Goal: Task Accomplishment & Management: Complete application form

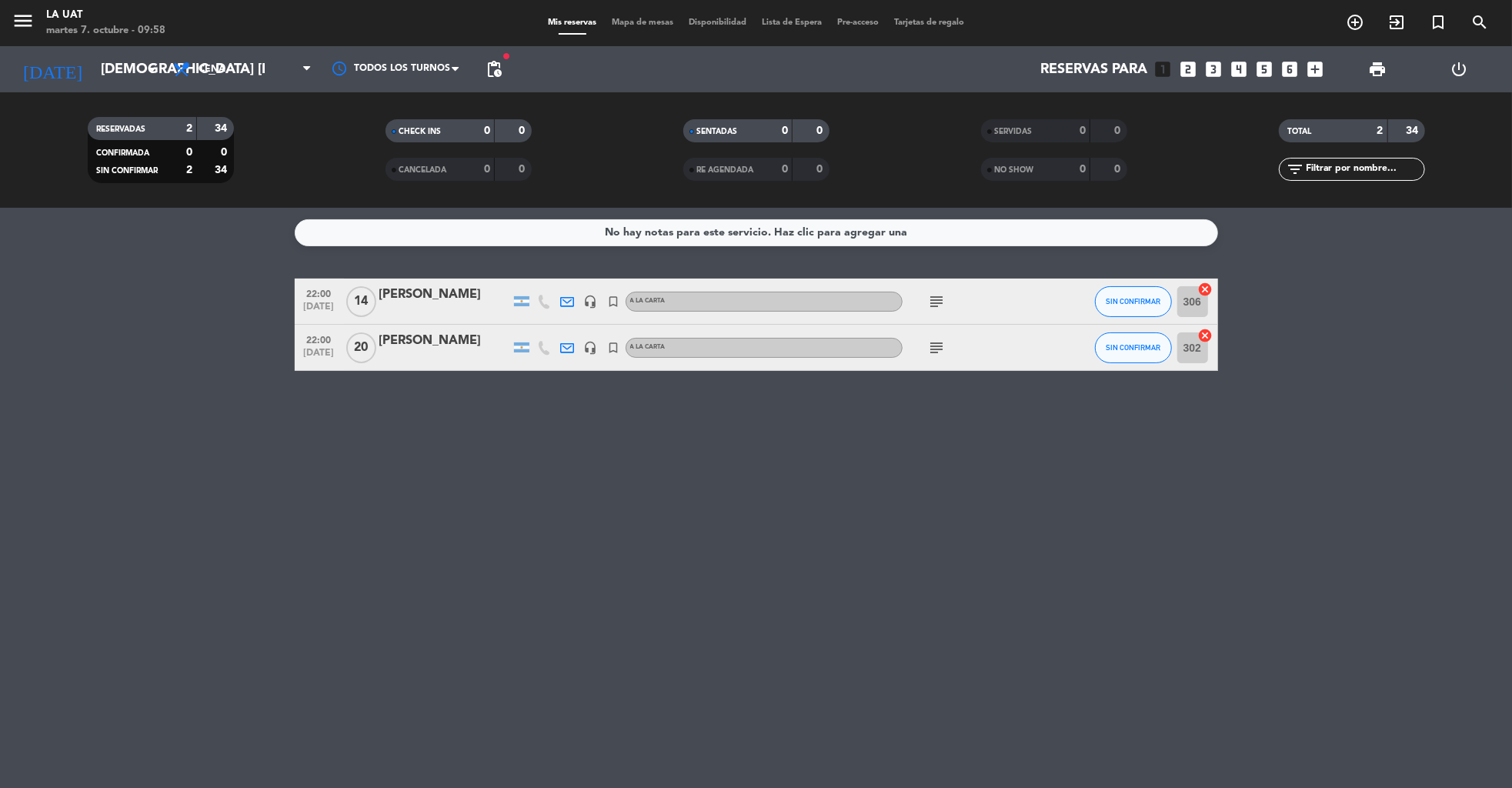
click at [1460, 61] on icon "power_settings_new" at bounding box center [1460, 69] width 18 height 18
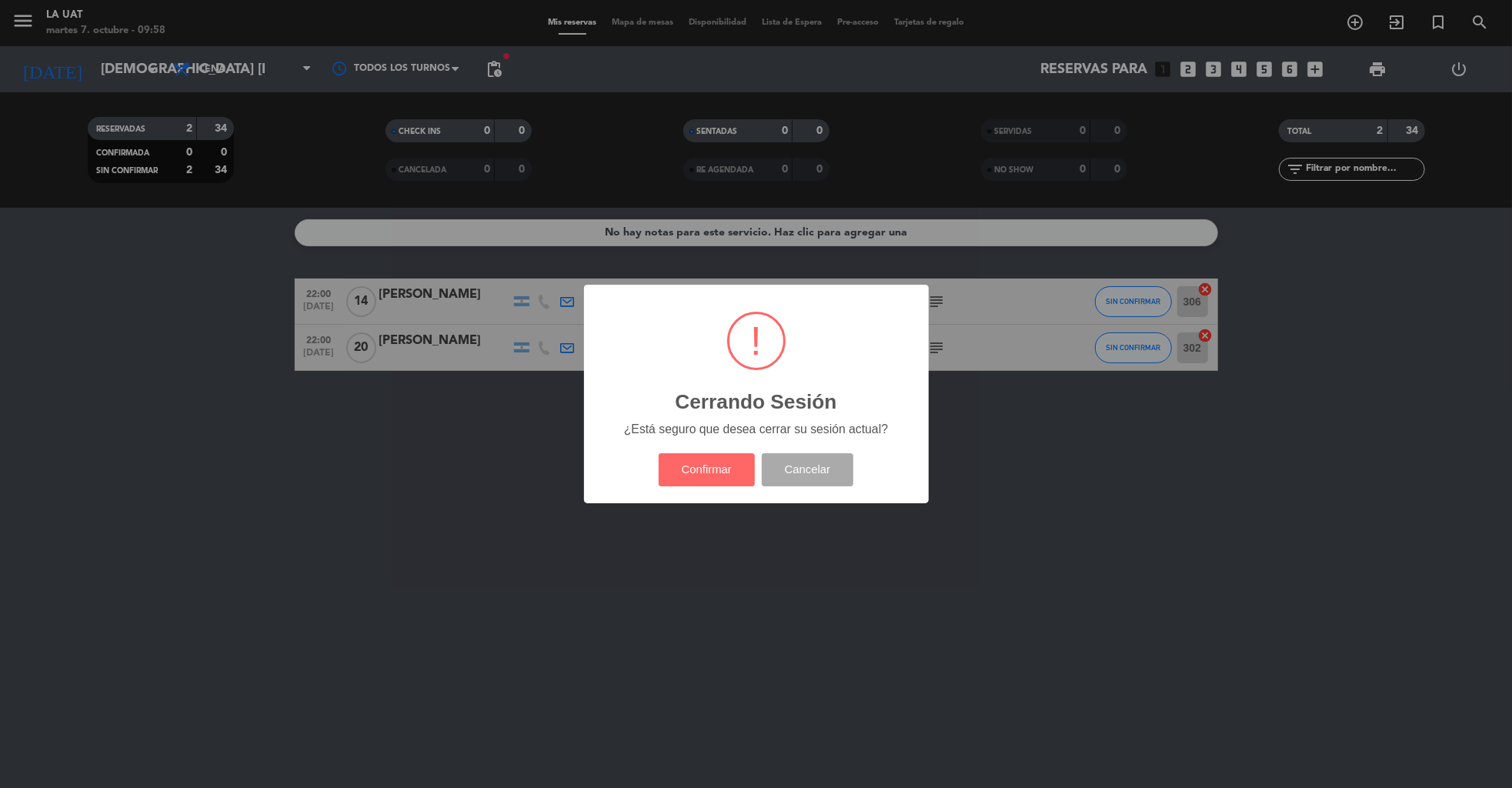
click at [702, 495] on div "? ! i Cerrando Sesión × ¿Está seguro que desea cerrar su sesión actual? Confirm…" at bounding box center [756, 393] width 345 height 218
click at [690, 465] on button "Confirmar" at bounding box center [707, 470] width 96 height 33
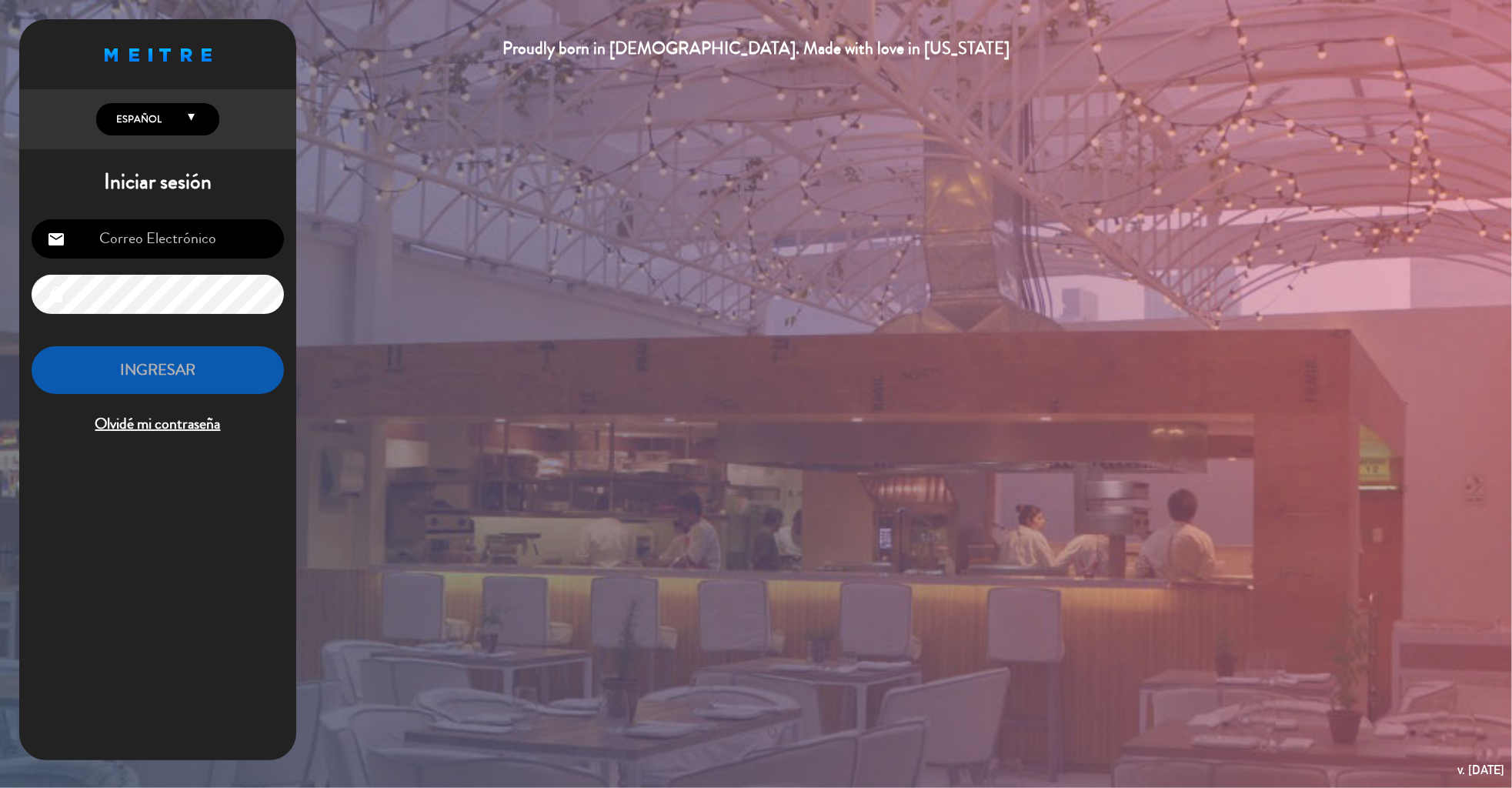
click at [164, 246] on input "email" at bounding box center [158, 238] width 253 height 39
type input "[EMAIL_ADDRESS][DOMAIN_NAME]"
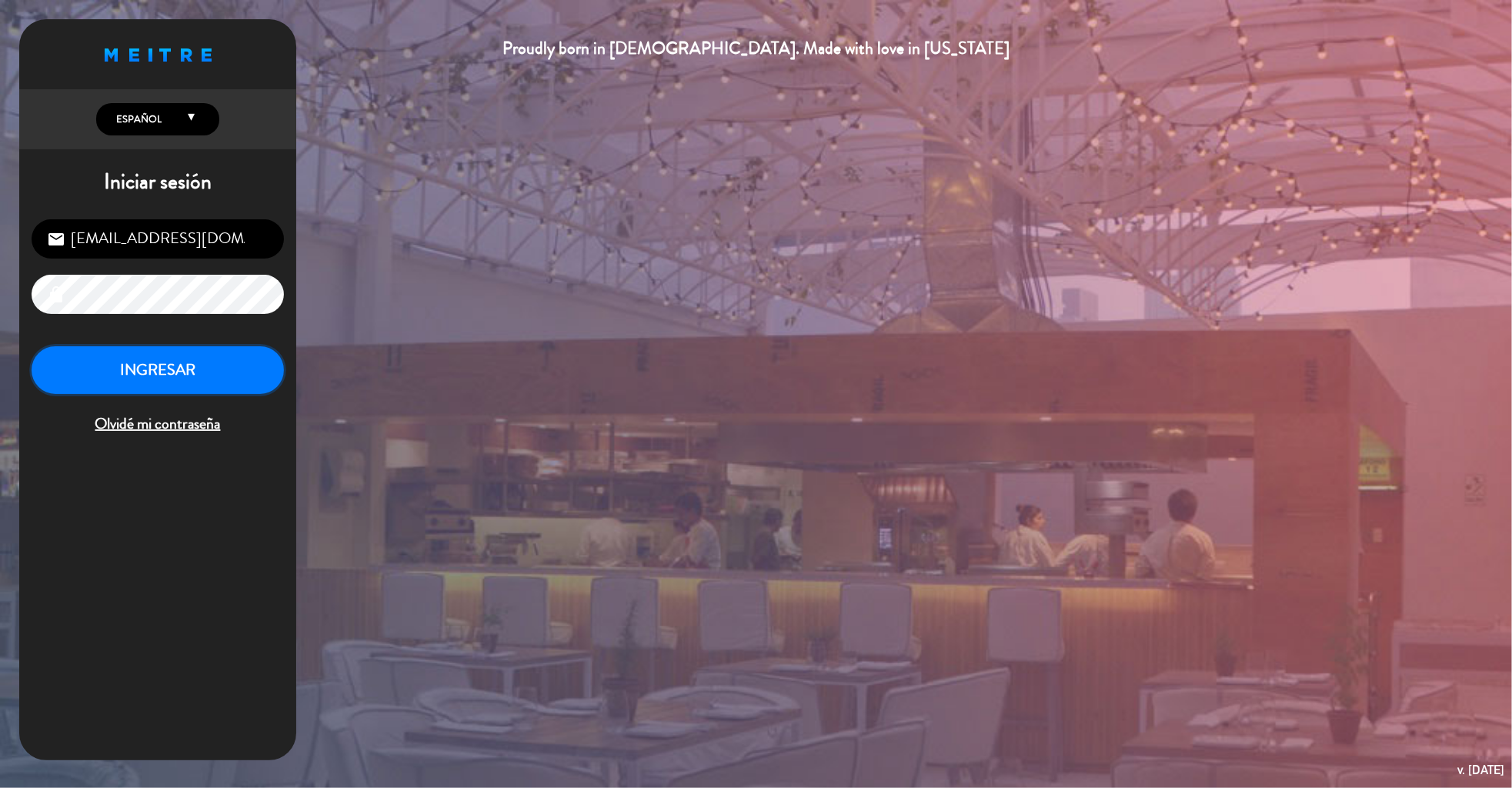
click at [203, 362] on button "INGRESAR" at bounding box center [158, 371] width 253 height 49
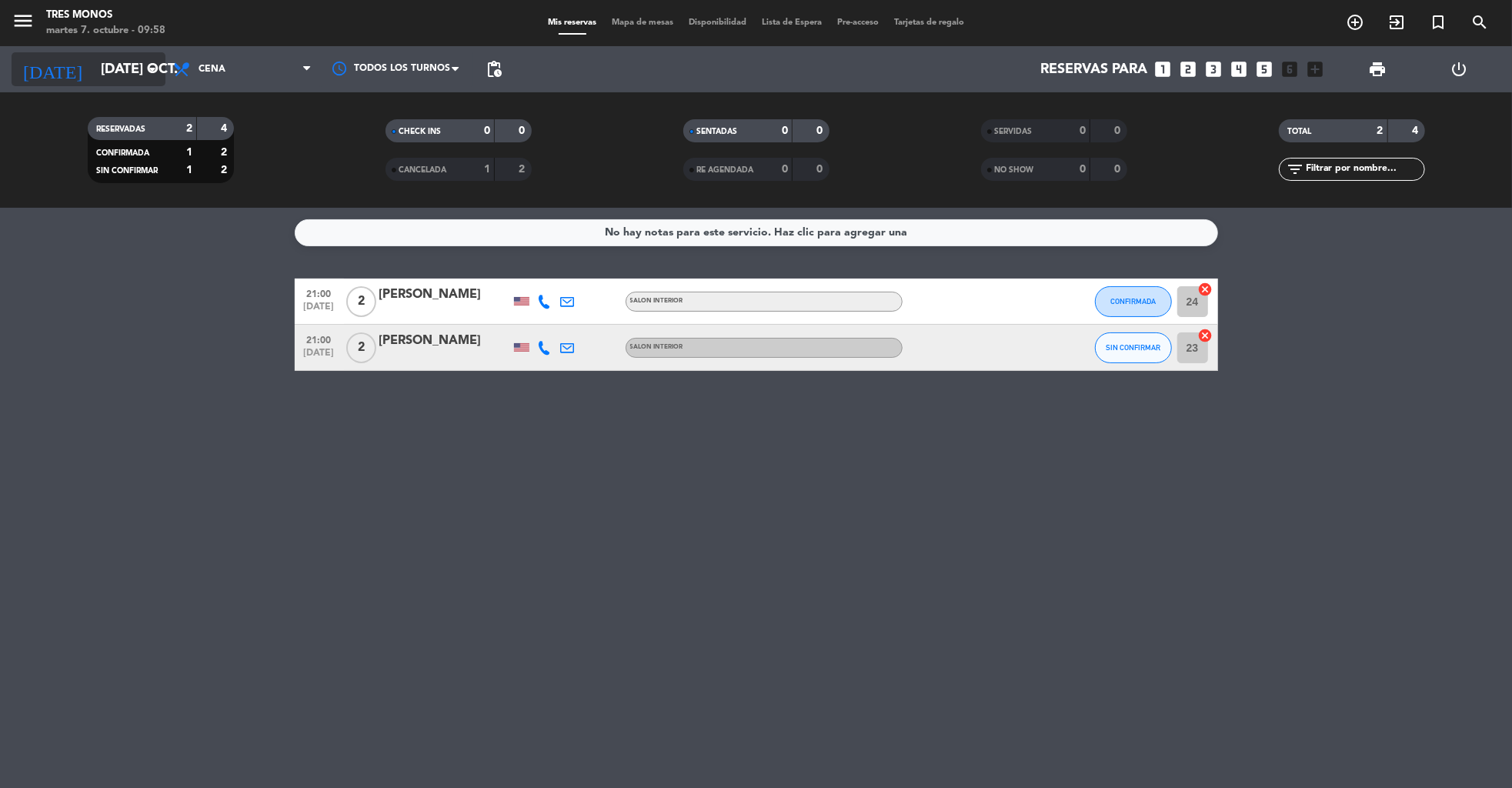
click at [93, 75] on input "[DATE] oct." at bounding box center [182, 69] width 179 height 32
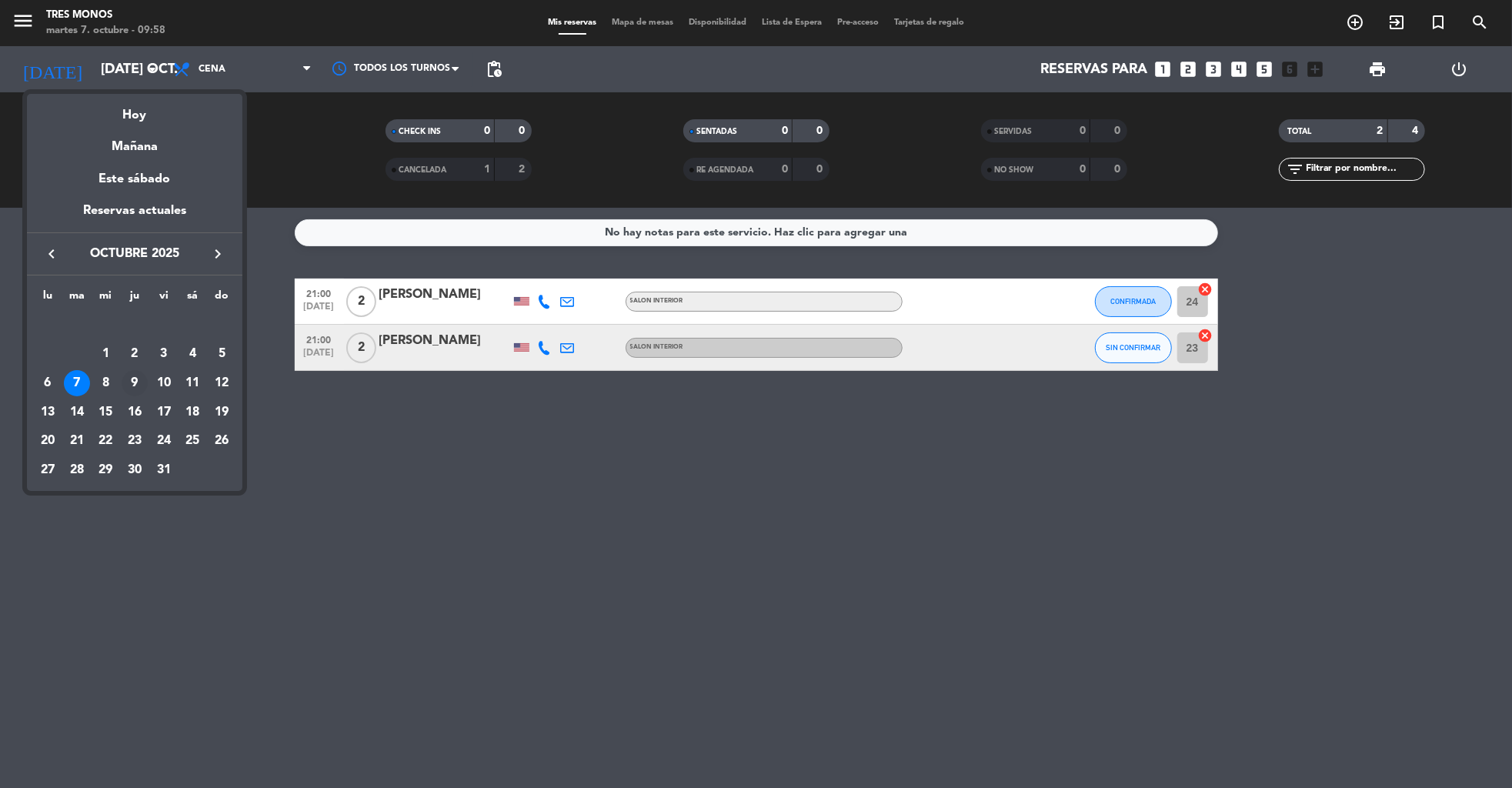
click at [131, 380] on div "9" at bounding box center [134, 383] width 26 height 26
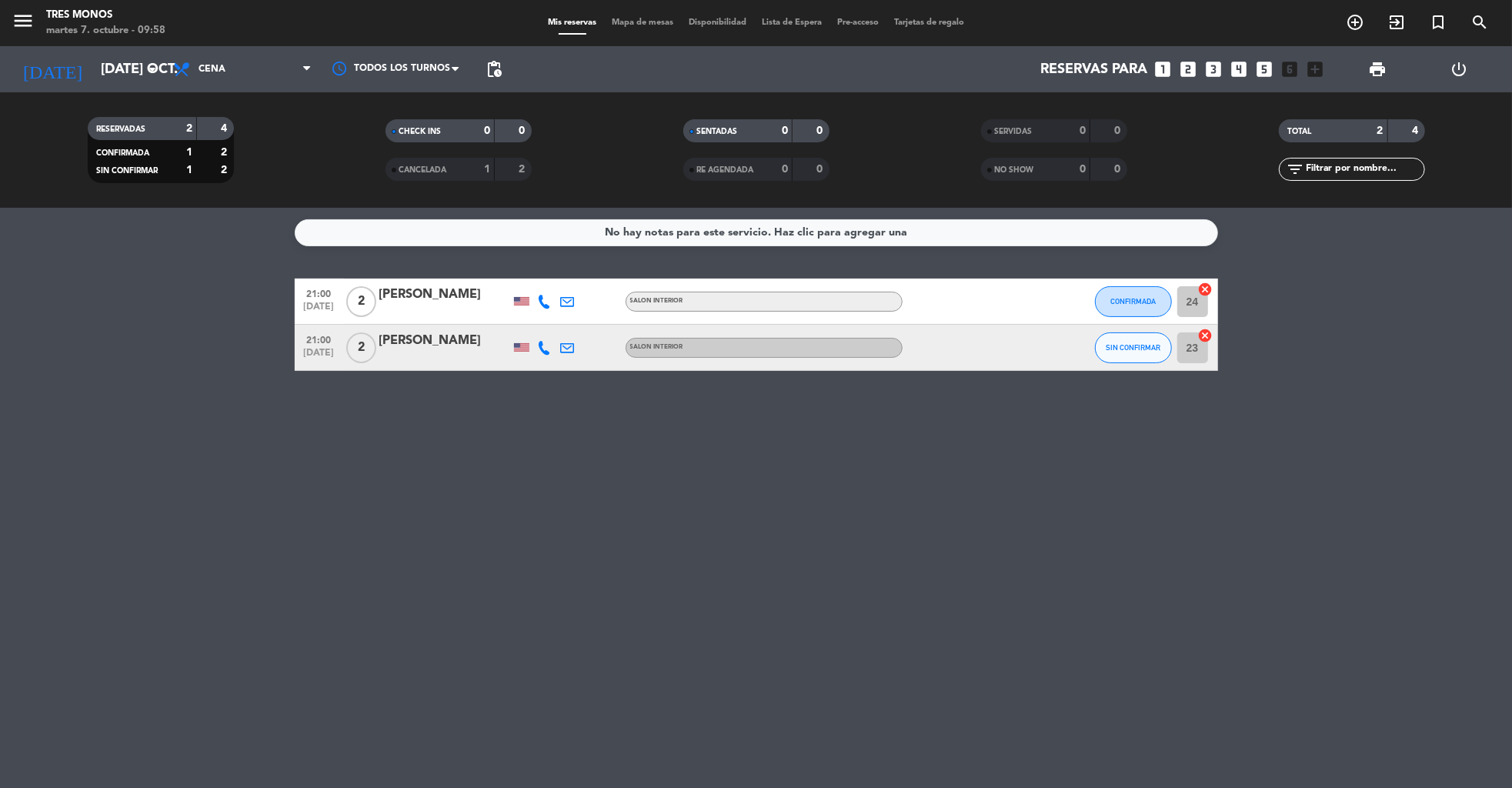
type input "[DEMOGRAPHIC_DATA] [DATE]"
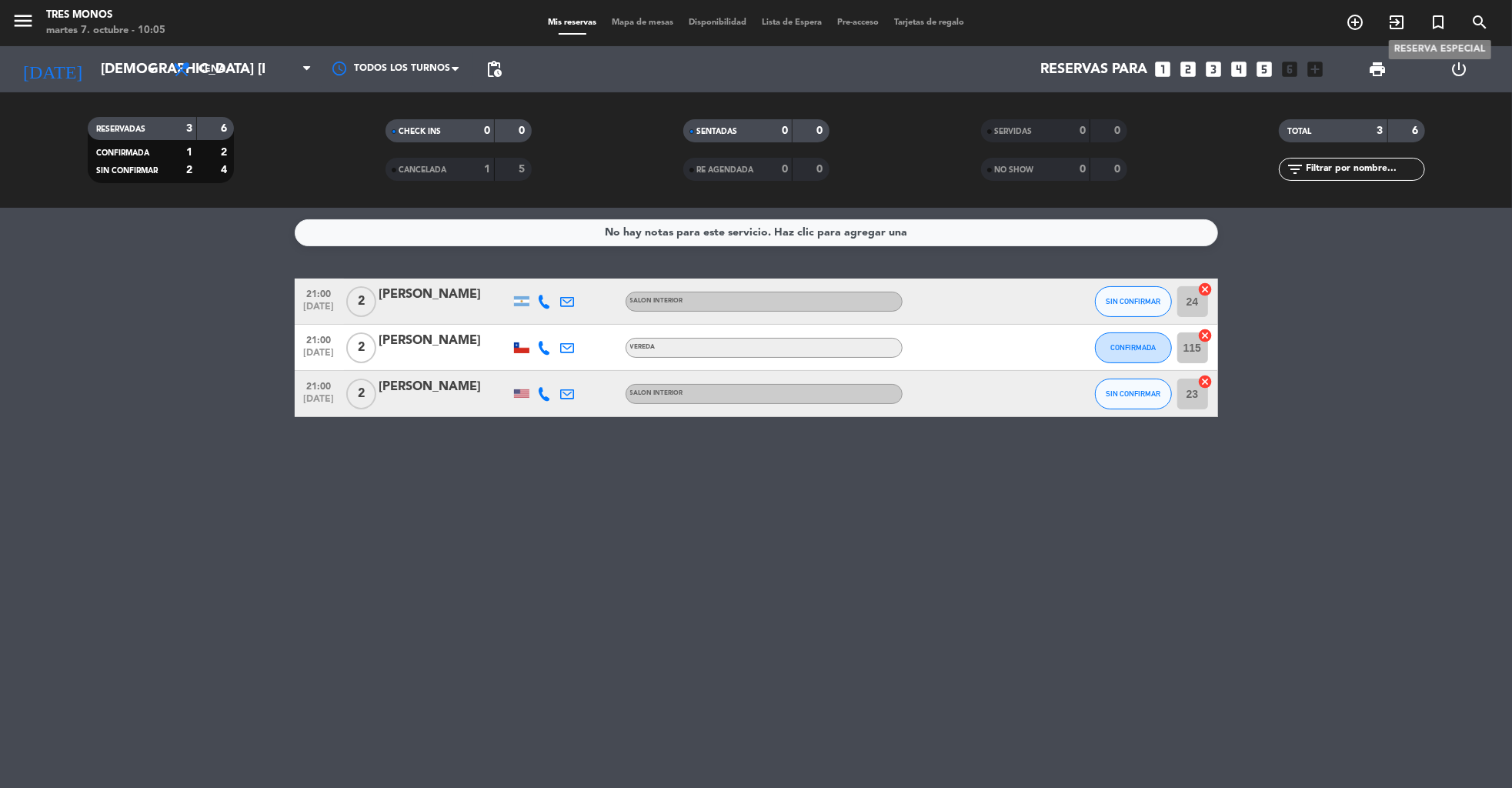
click at [1442, 19] on icon "turned_in_not" at bounding box center [1438, 23] width 18 height 18
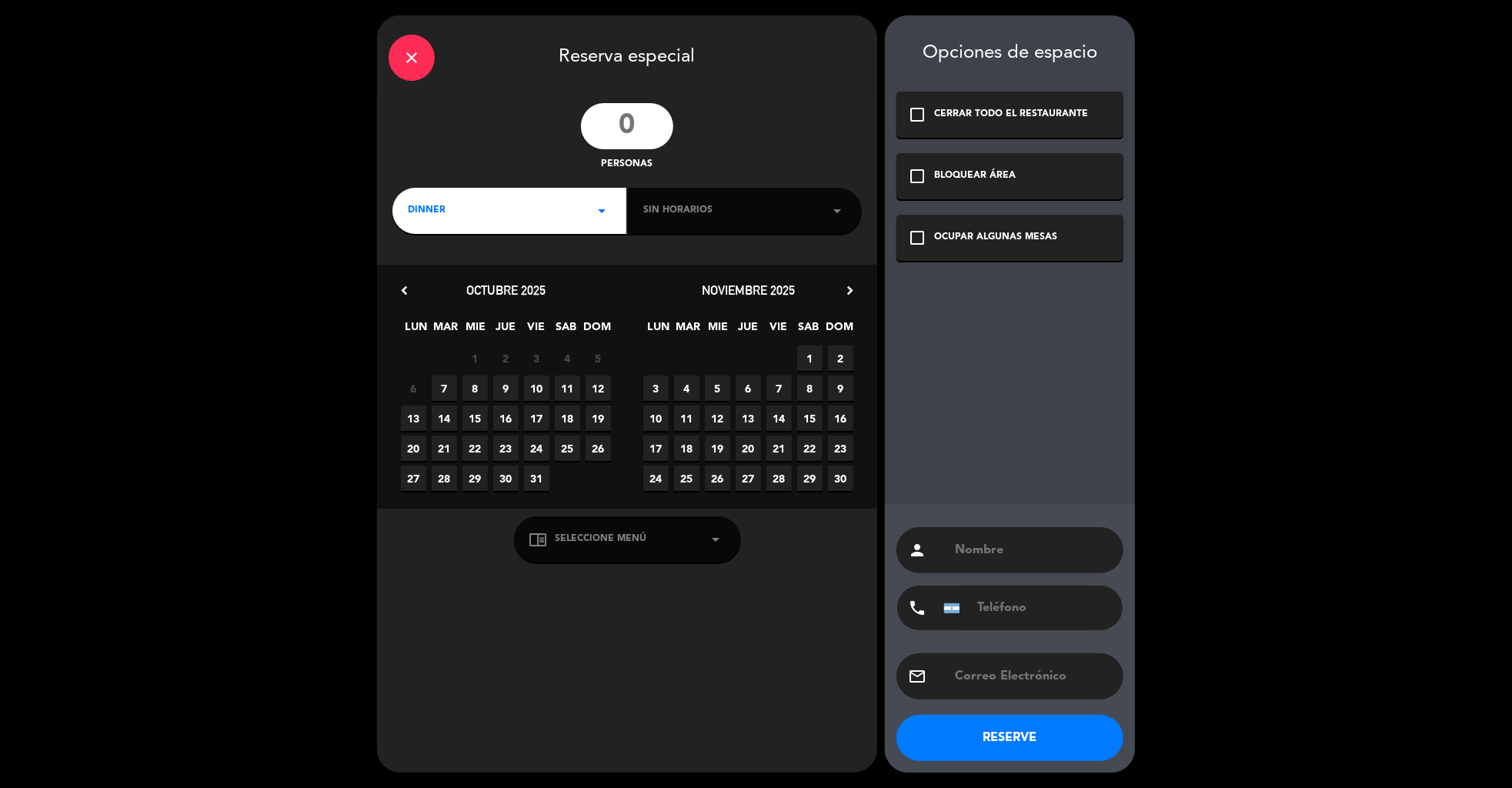
click at [642, 152] on div "personas" at bounding box center [627, 137] width 500 height 69
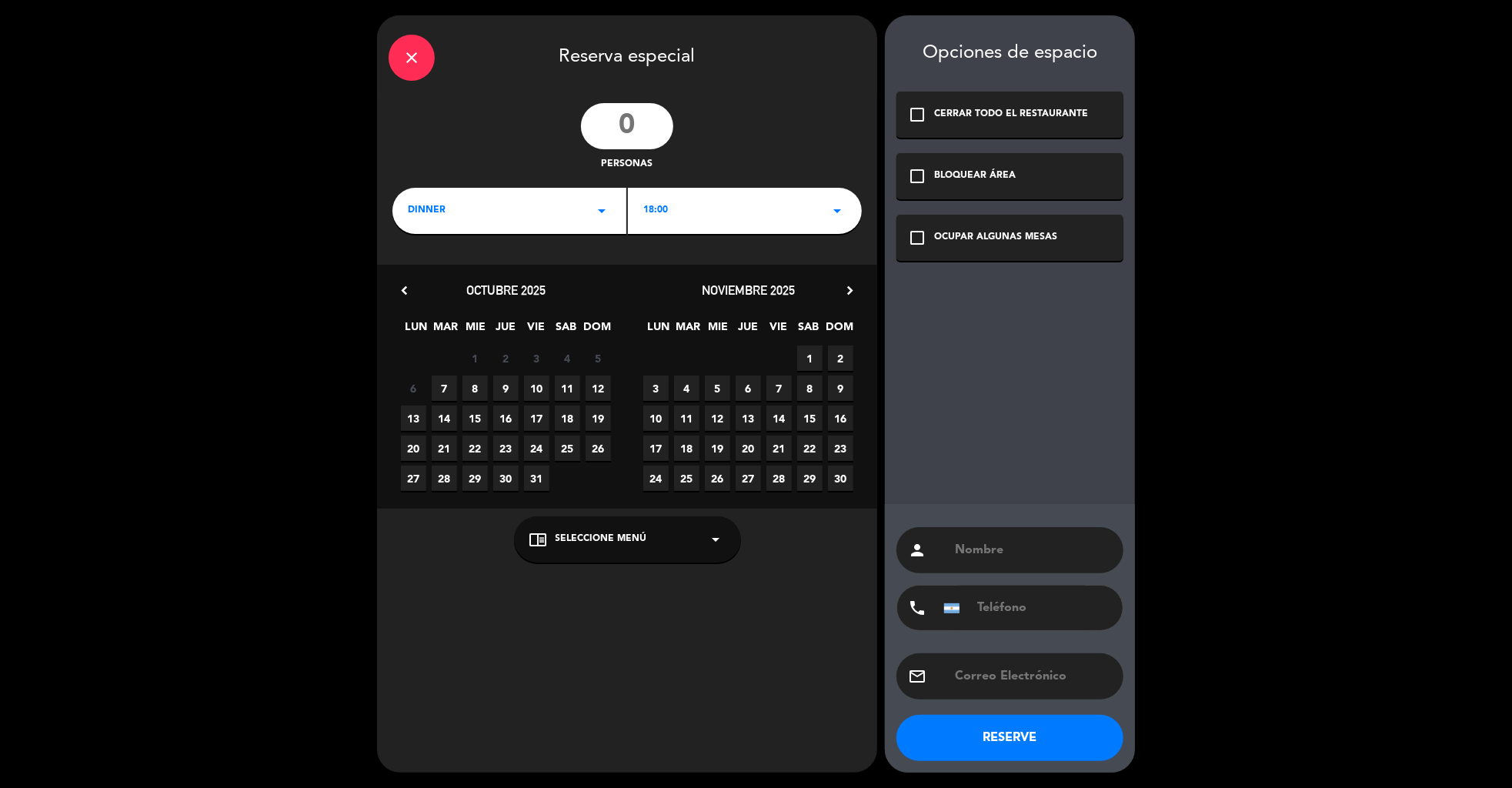
click at [637, 136] on input "number" at bounding box center [627, 125] width 92 height 46
type input "2"
click at [509, 386] on span "9" at bounding box center [506, 388] width 25 height 25
click at [709, 233] on div "close Reserva especial 2 personas DINNER arrow_drop_down 18:00 arrow_drop_down …" at bounding box center [627, 393] width 500 height 757
click at [682, 223] on div "18:00 arrow_drop_down" at bounding box center [745, 211] width 234 height 46
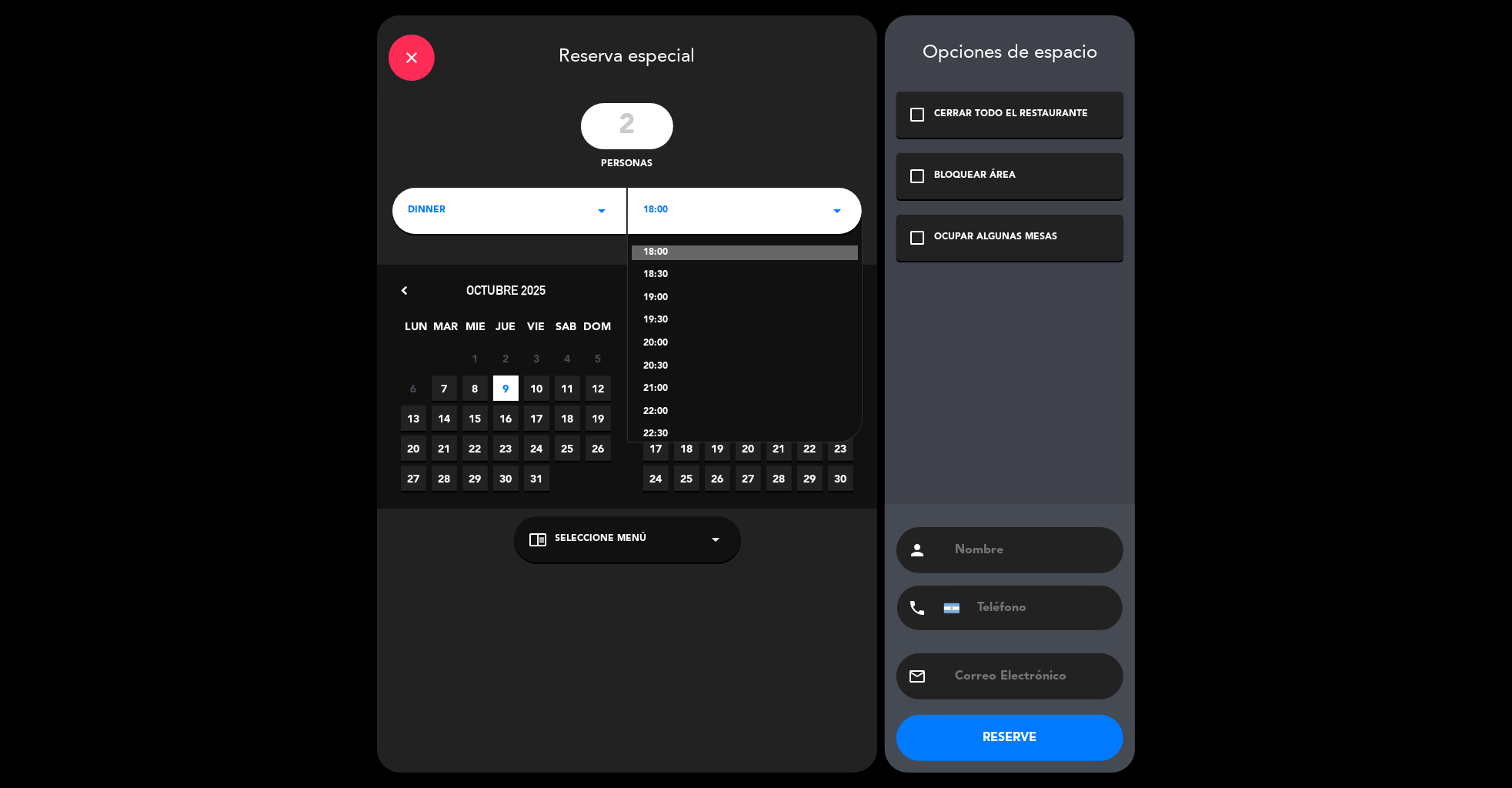
click at [655, 345] on div "20:00" at bounding box center [744, 344] width 203 height 15
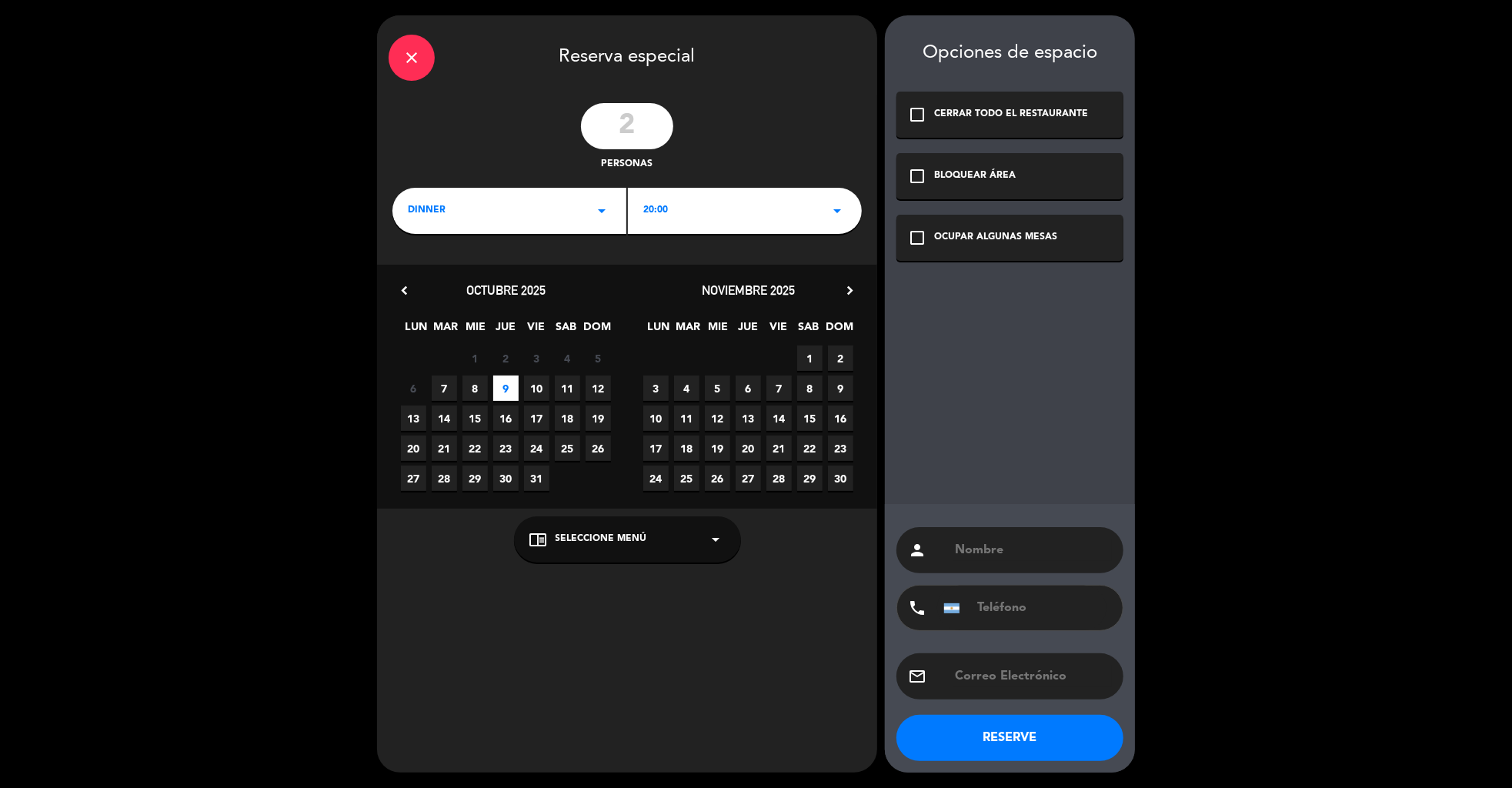
click at [942, 240] on div "OCUPAR ALGUNAS MESAS" at bounding box center [995, 238] width 123 height 15
click at [625, 549] on div "chrome_reader_mode Seleccione Menú arrow_drop_down" at bounding box center [627, 539] width 227 height 46
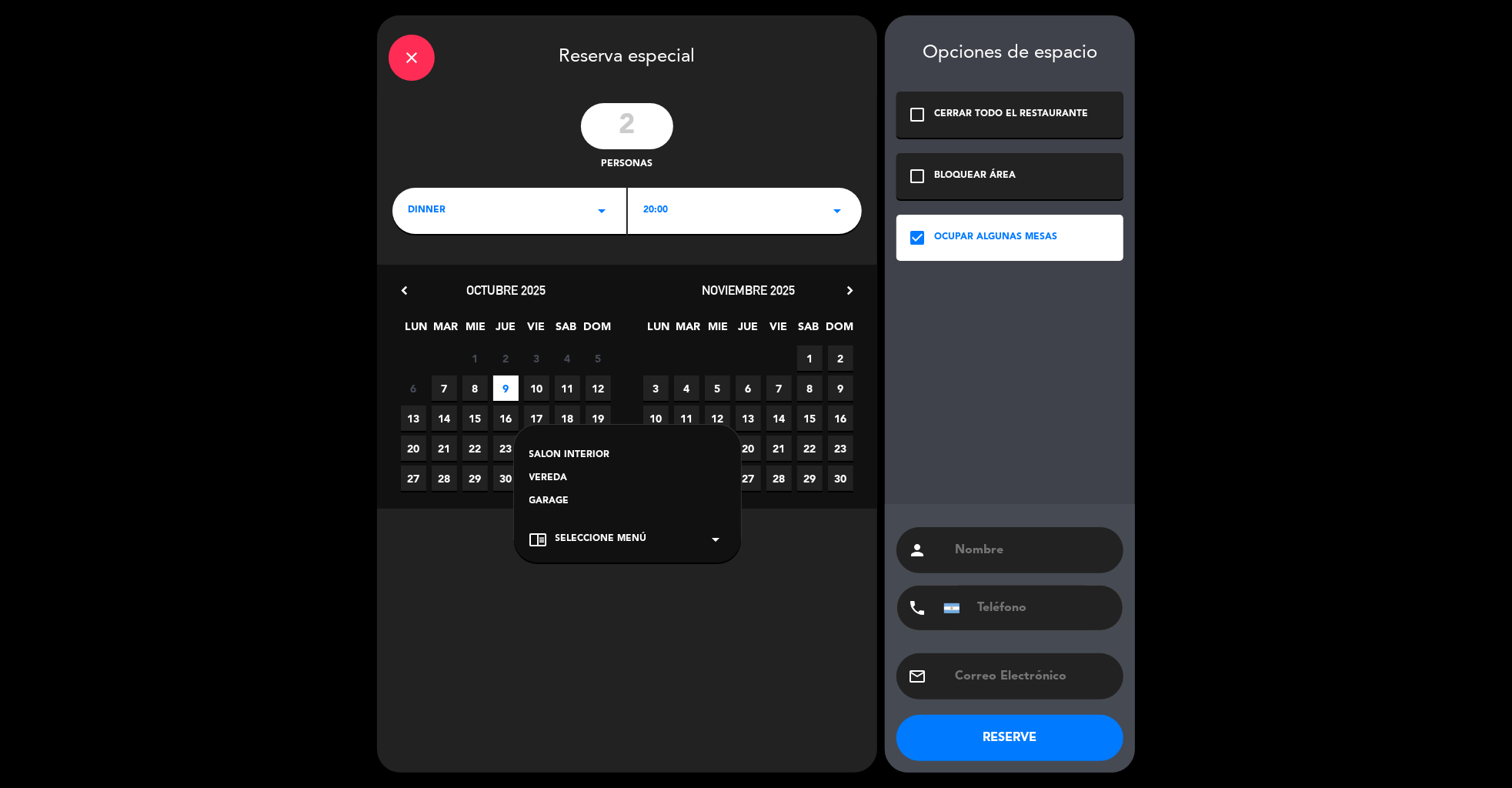
click at [549, 499] on div "GARAGE" at bounding box center [627, 502] width 197 height 15
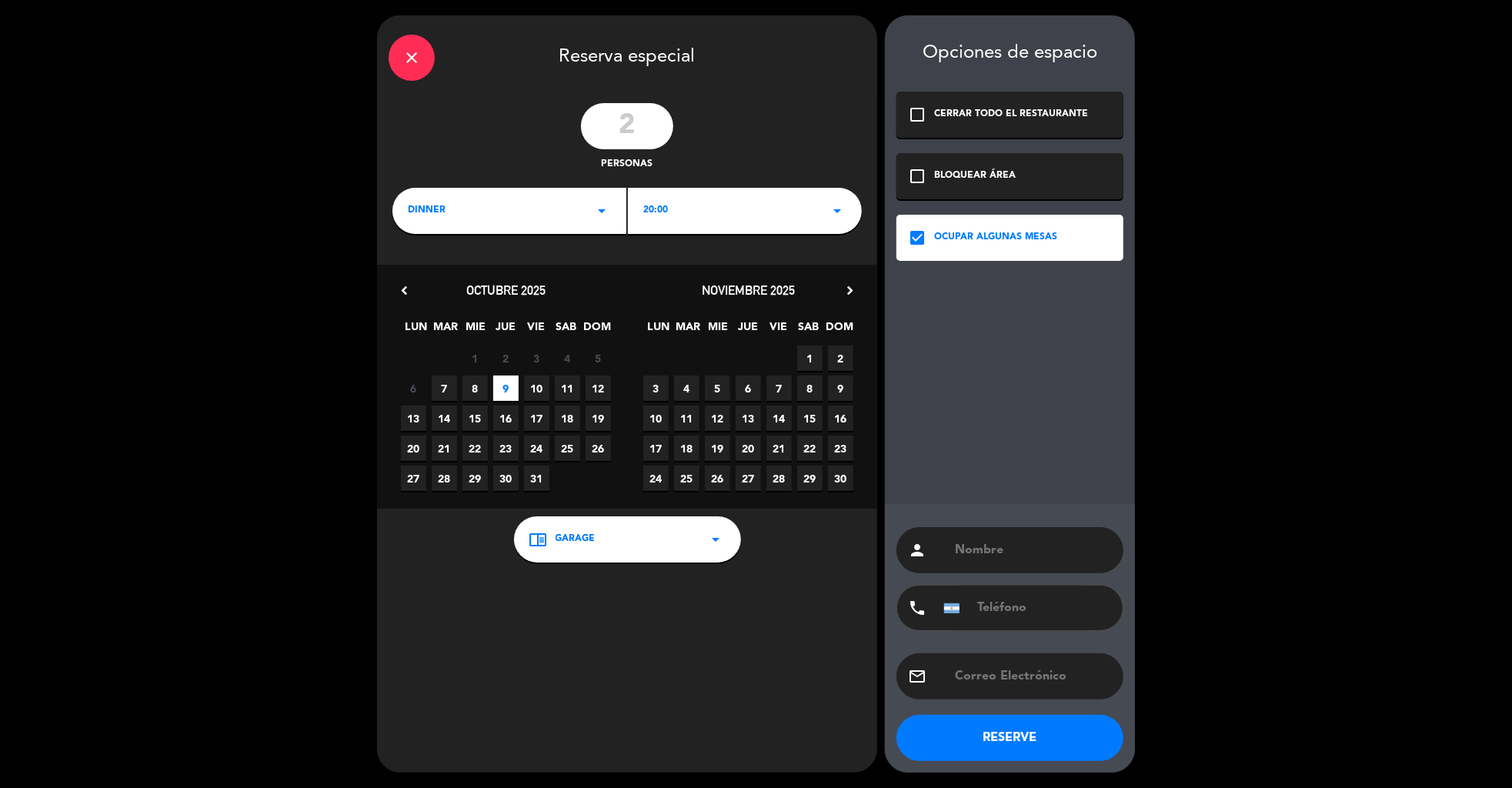
click at [1002, 555] on input "text" at bounding box center [1033, 550] width 159 height 22
paste input "[PERSON_NAME]"
type input "[PERSON_NAME]"
click at [996, 688] on div "email" at bounding box center [1009, 676] width 227 height 46
click at [994, 675] on input "text" at bounding box center [1033, 677] width 159 height 22
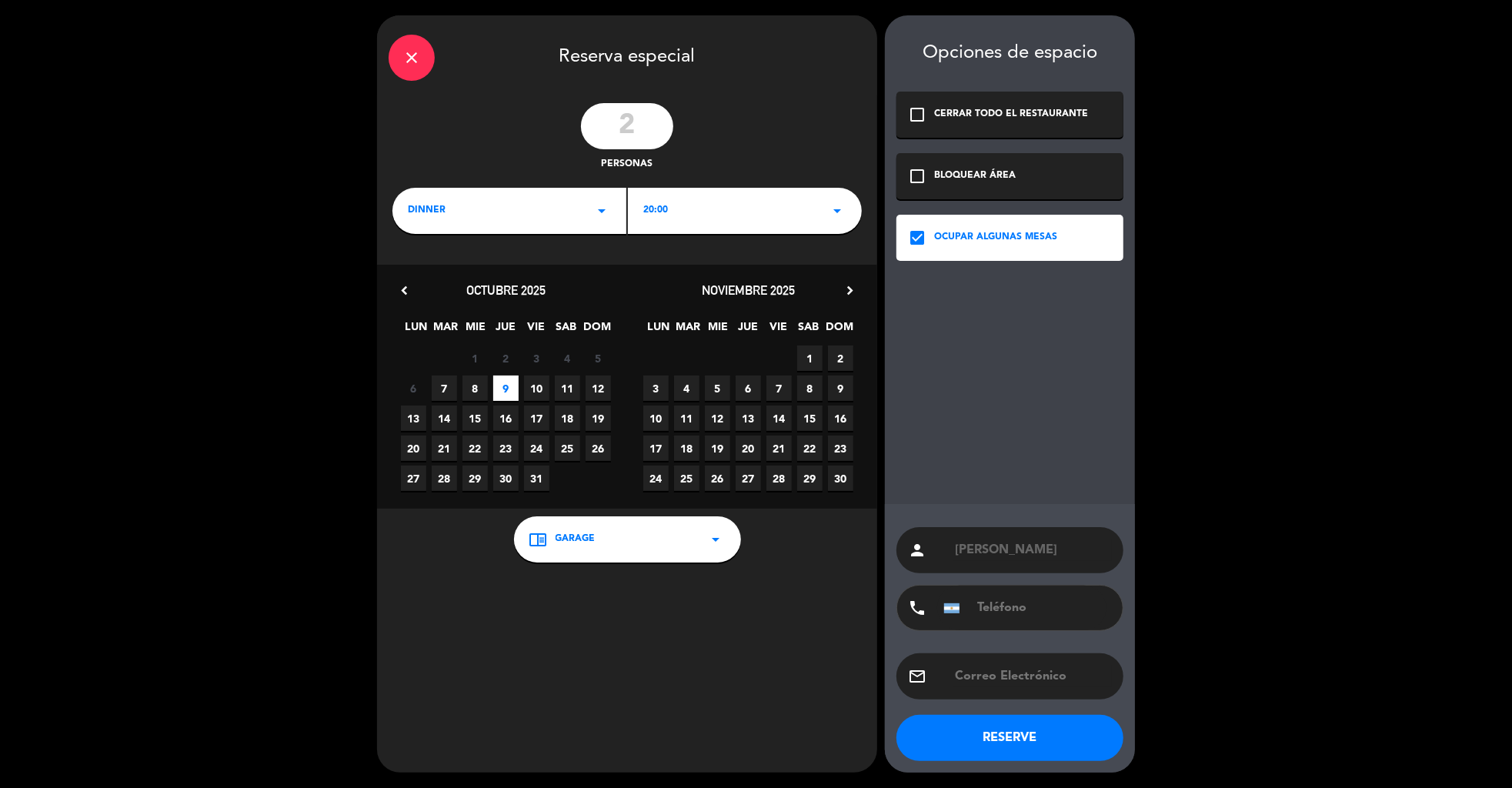
paste input "[EMAIL_ADDRESS][DOMAIN_NAME]"
type input "[EMAIL_ADDRESS][DOMAIN_NAME]"
click at [1026, 750] on button "RESERVE" at bounding box center [1009, 738] width 227 height 46
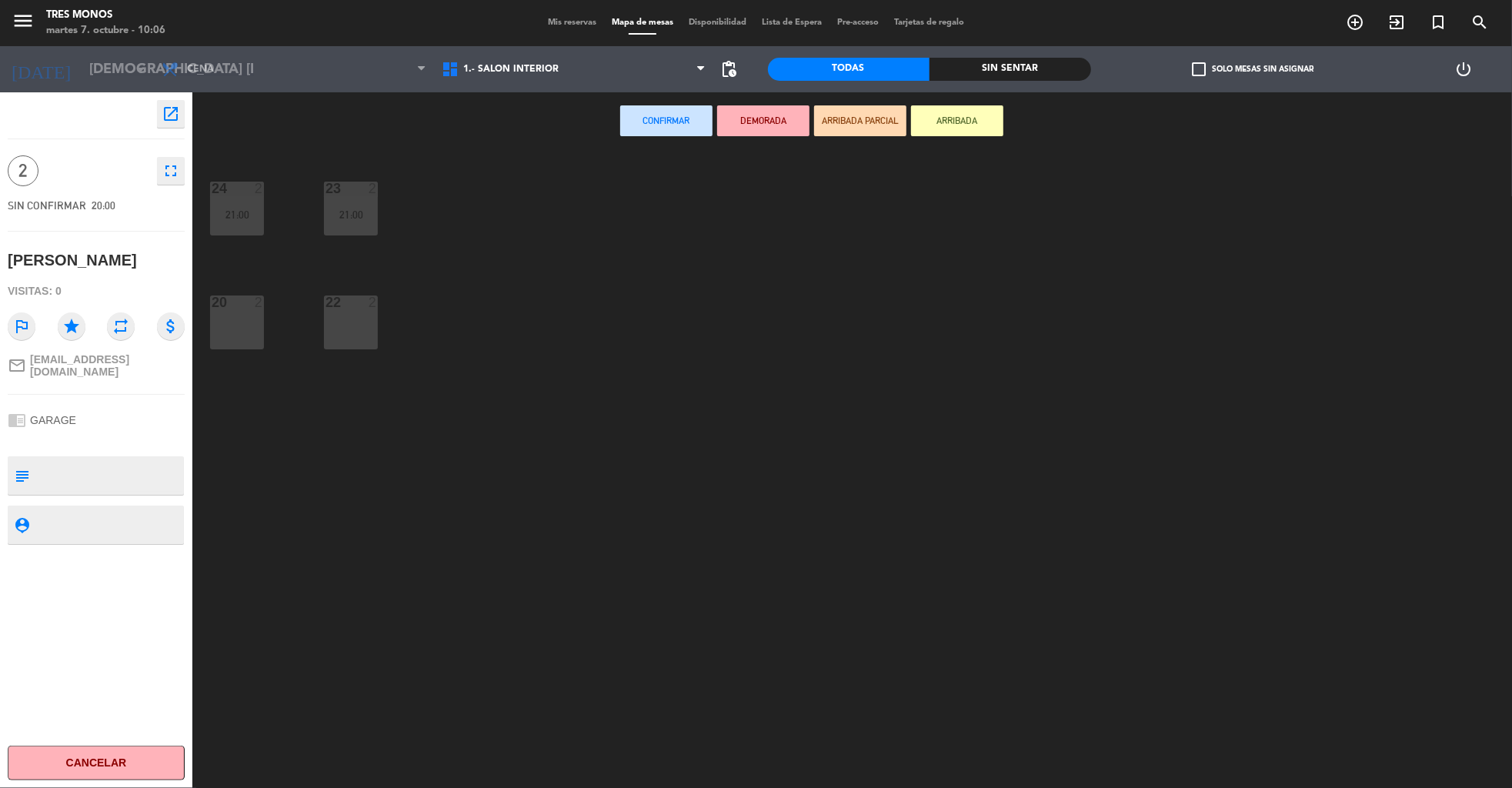
click at [237, 320] on div "20 2" at bounding box center [237, 322] width 54 height 54
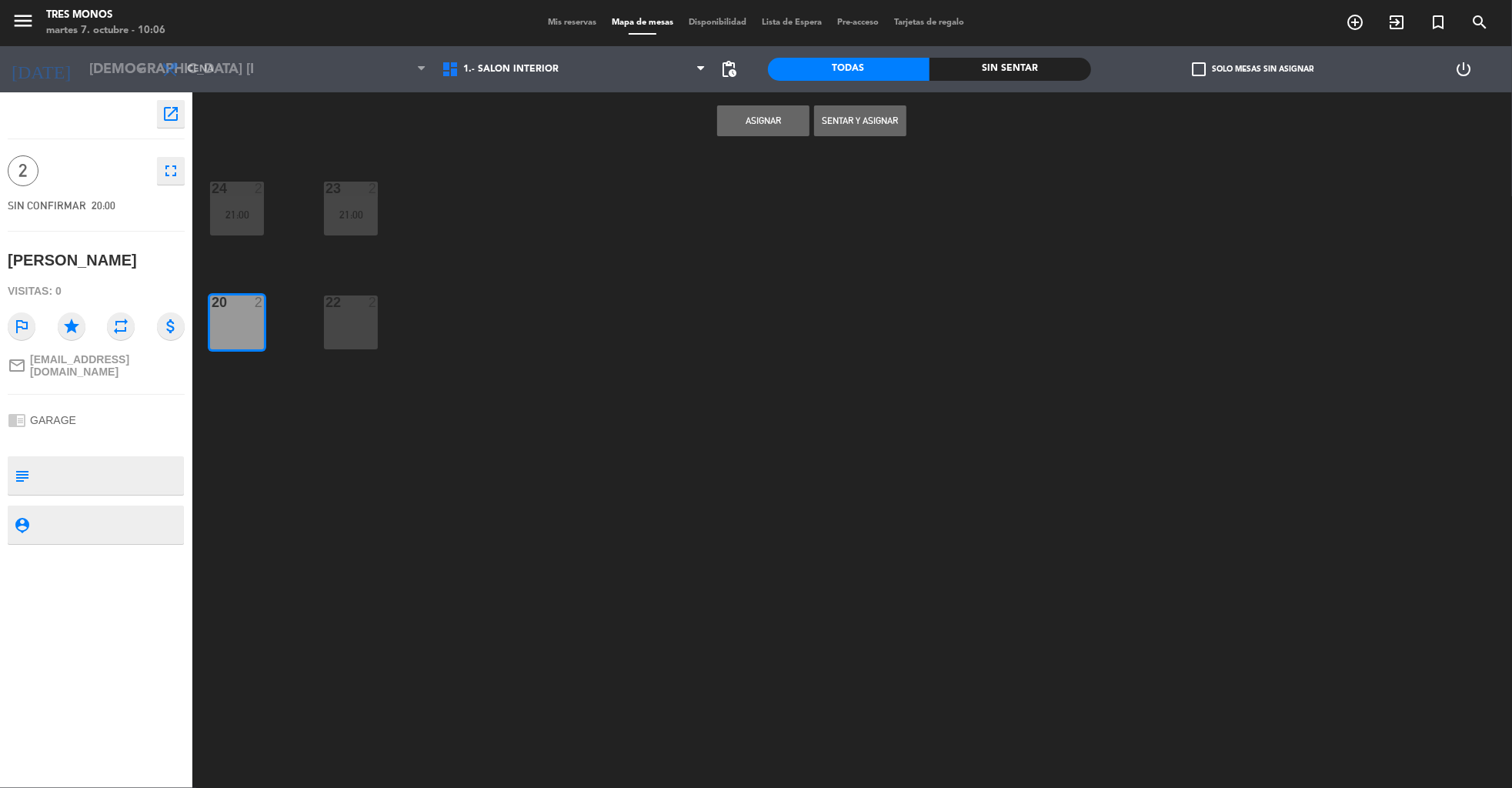
click at [754, 116] on button "Asignar" at bounding box center [764, 120] width 92 height 31
